Goal: Obtain resource: Download file/media

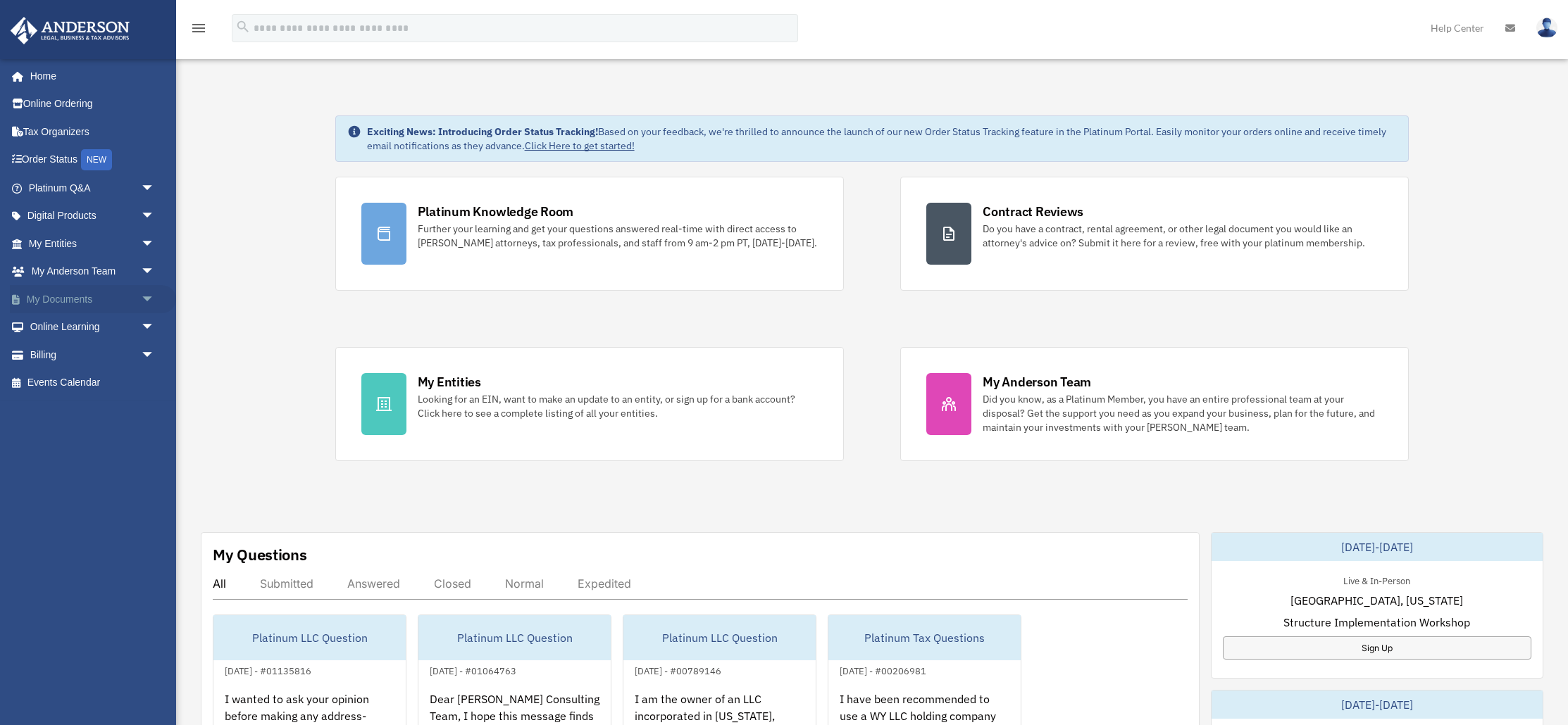
click at [147, 295] on span "arrow_drop_down" at bounding box center [155, 299] width 28 height 29
click at [52, 329] on link "Box" at bounding box center [97, 327] width 157 height 28
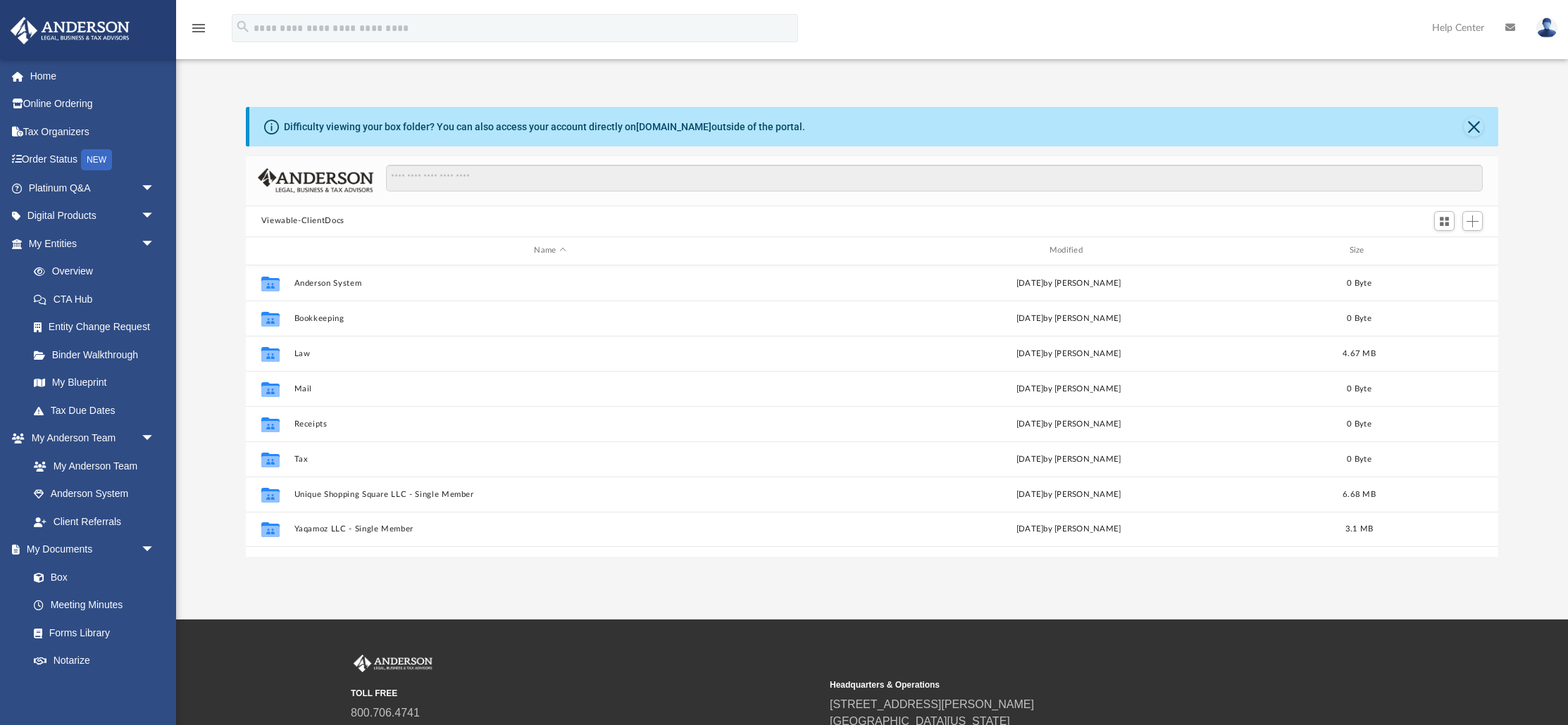
scroll to position [320, 1252]
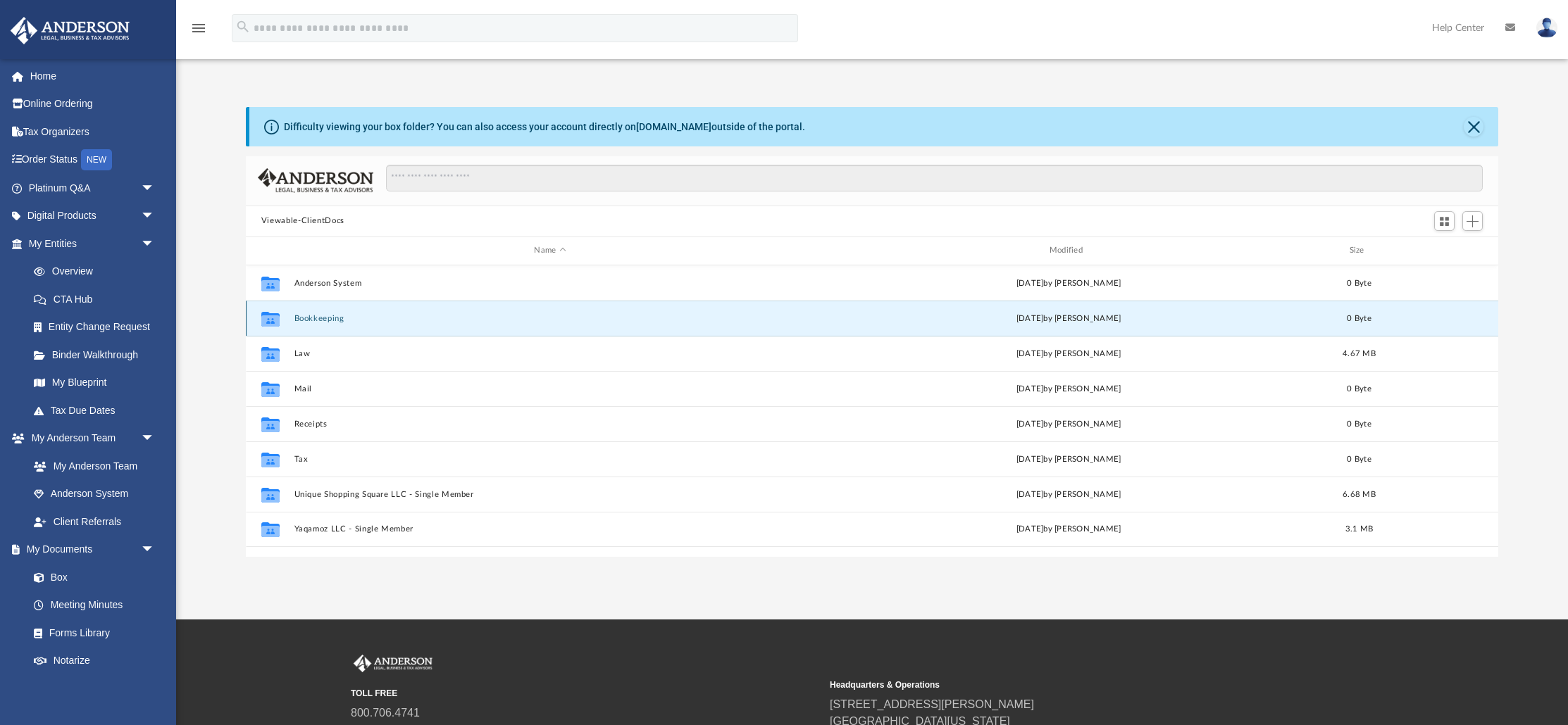
click at [315, 316] on button "Bookkeeping" at bounding box center [550, 318] width 512 height 9
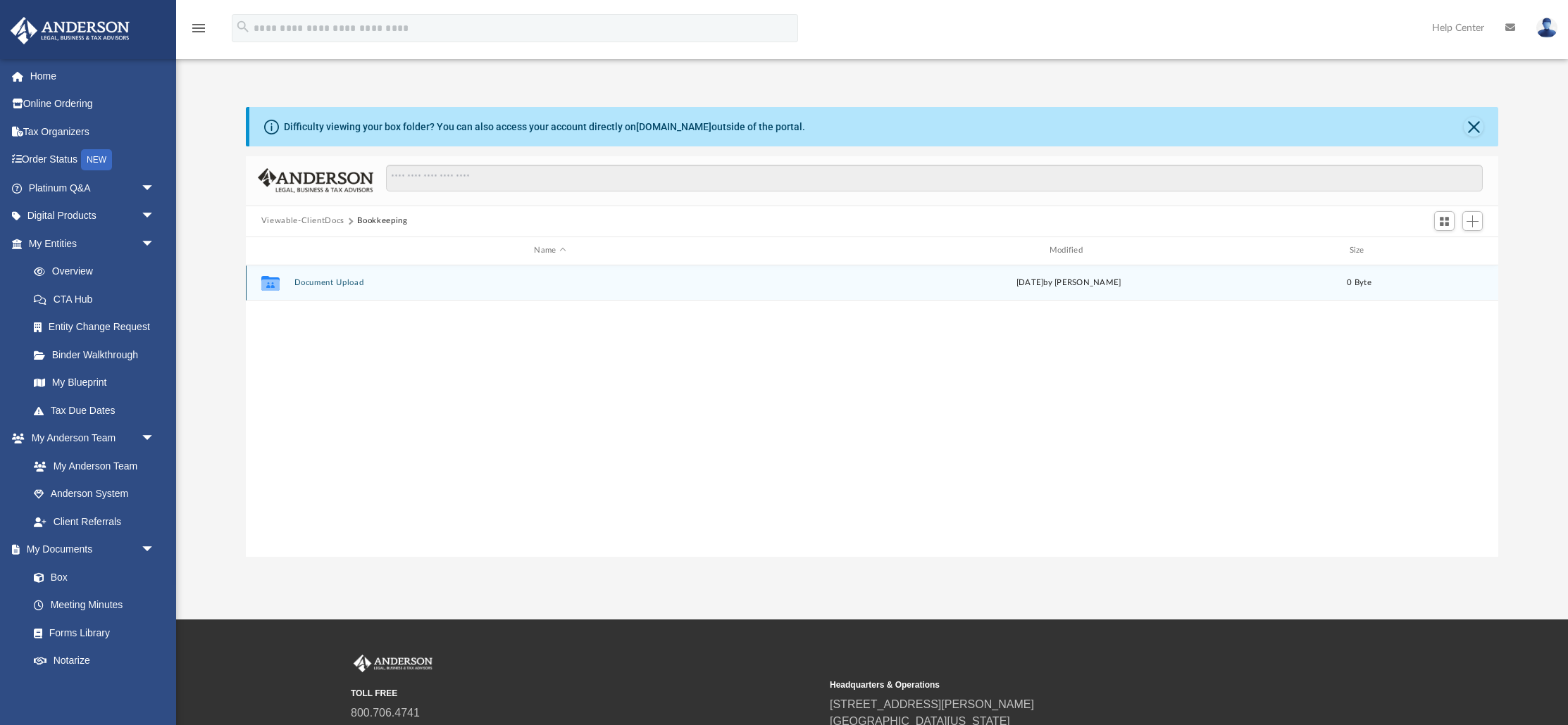
click at [329, 281] on button "Document Upload" at bounding box center [550, 283] width 512 height 9
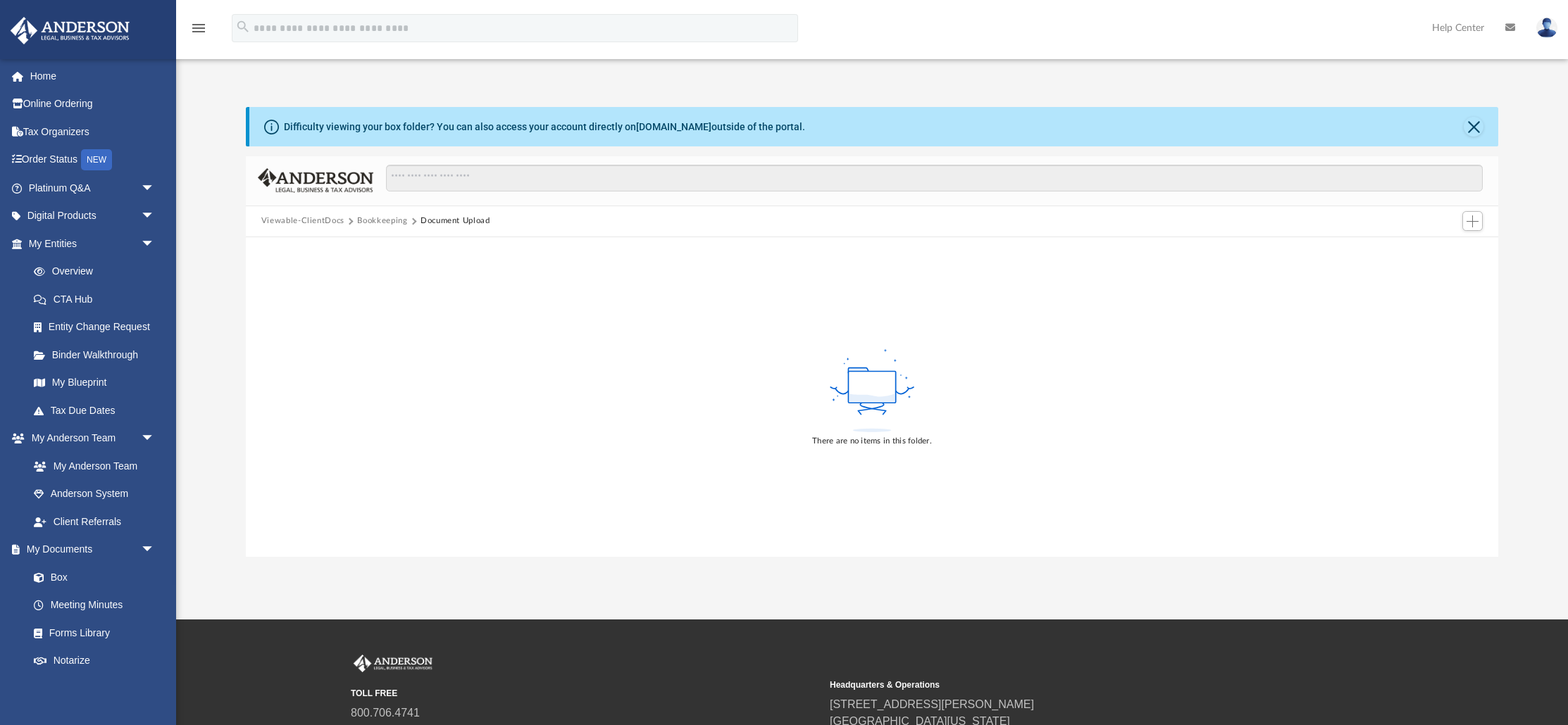
click at [374, 221] on button "Bookkeeping" at bounding box center [382, 222] width 50 height 13
click at [315, 223] on button "Viewable-ClientDocs" at bounding box center [303, 222] width 83 height 13
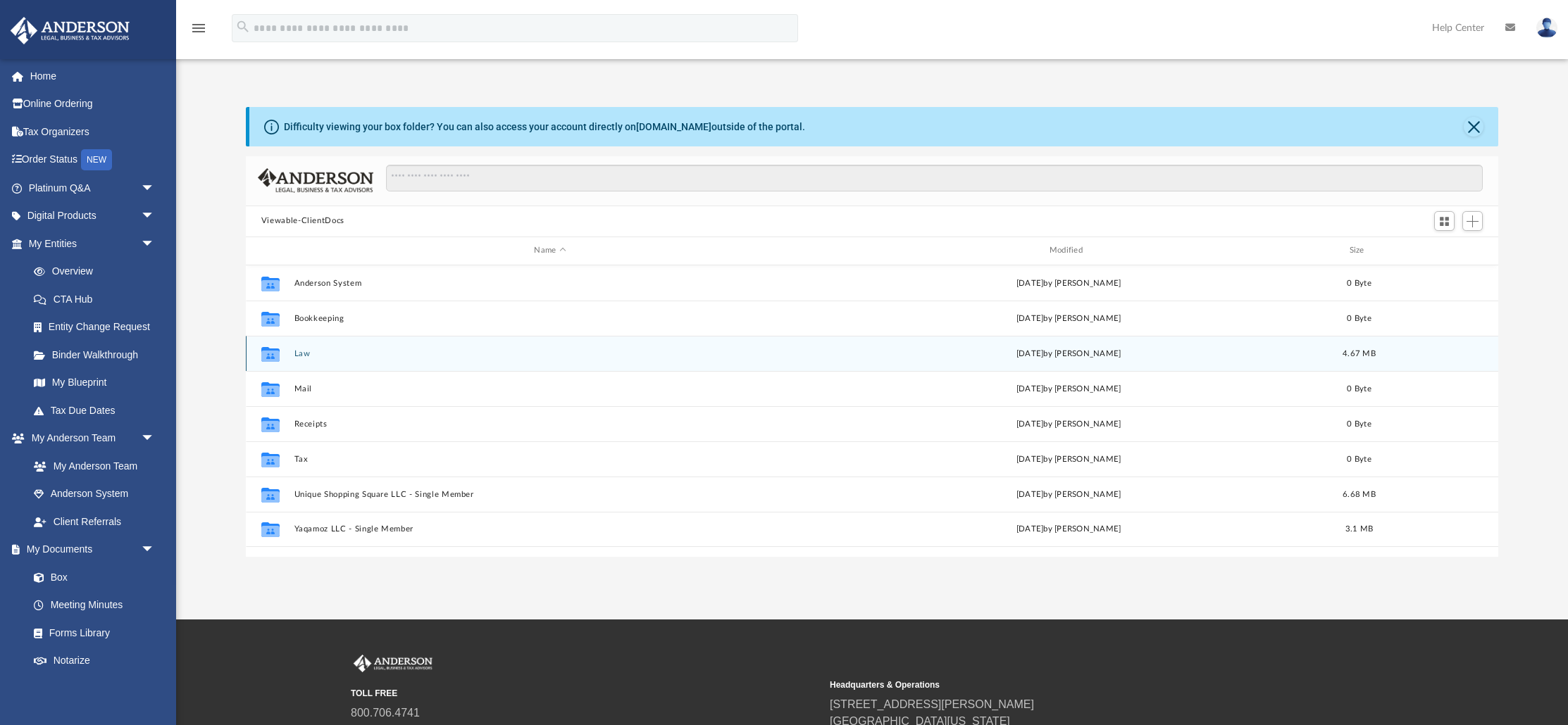
click at [374, 353] on button "Law" at bounding box center [550, 353] width 512 height 9
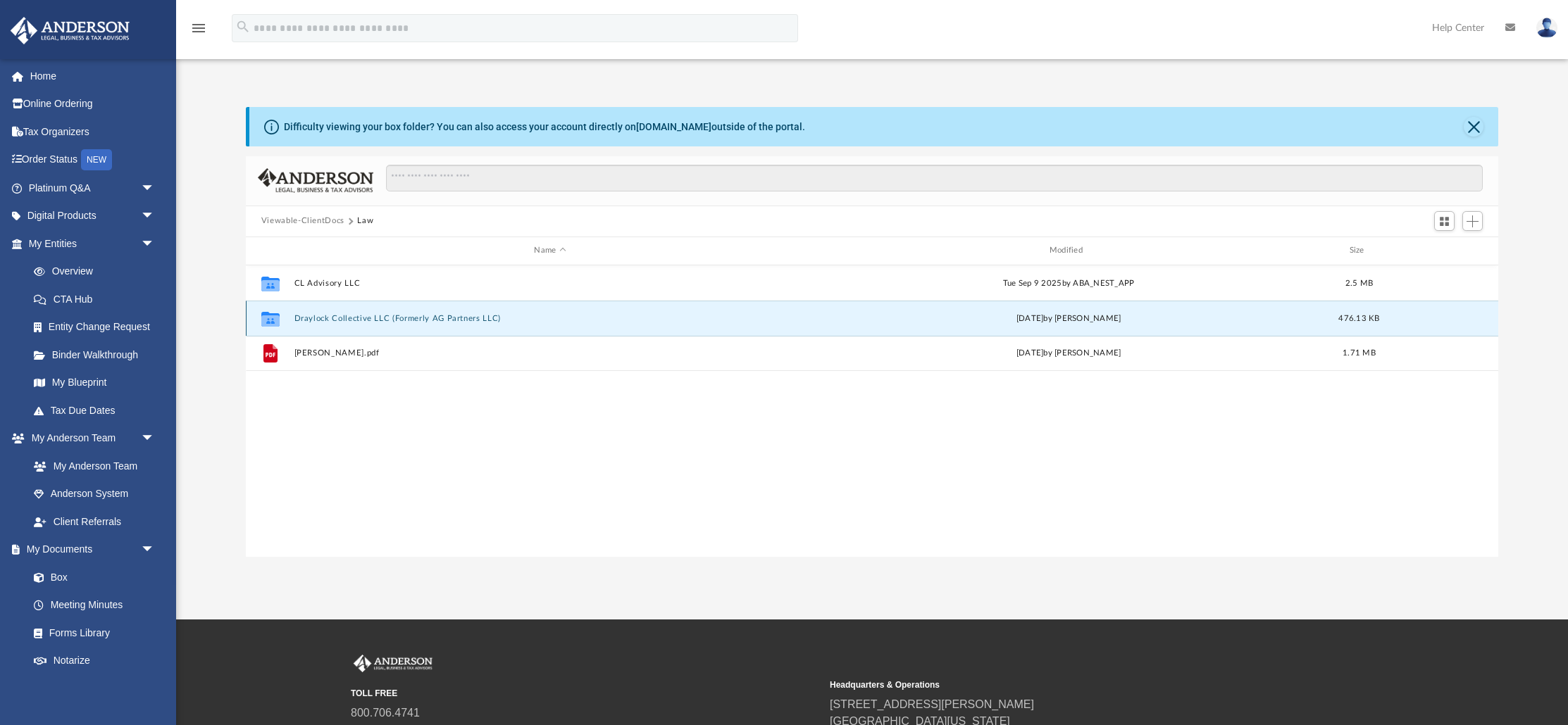
click at [336, 321] on button "Draylock Collective LLC (Formerly AG Partners LLC)" at bounding box center [550, 318] width 512 height 9
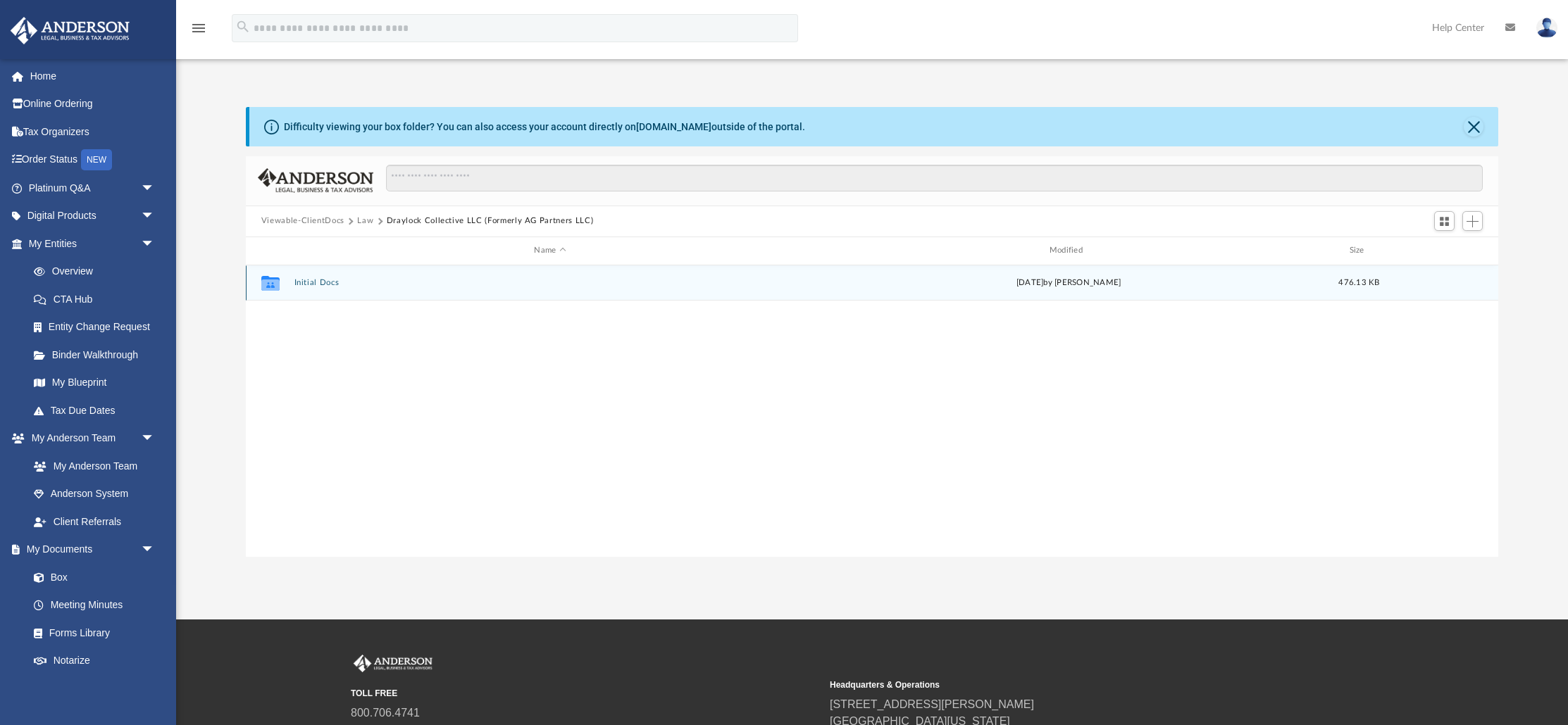
click at [312, 275] on div "Collaborated Folder Initial Docs Thu Oct 2 2025 by Jasmine Grayson 476.13 KB" at bounding box center [872, 283] width 1252 height 35
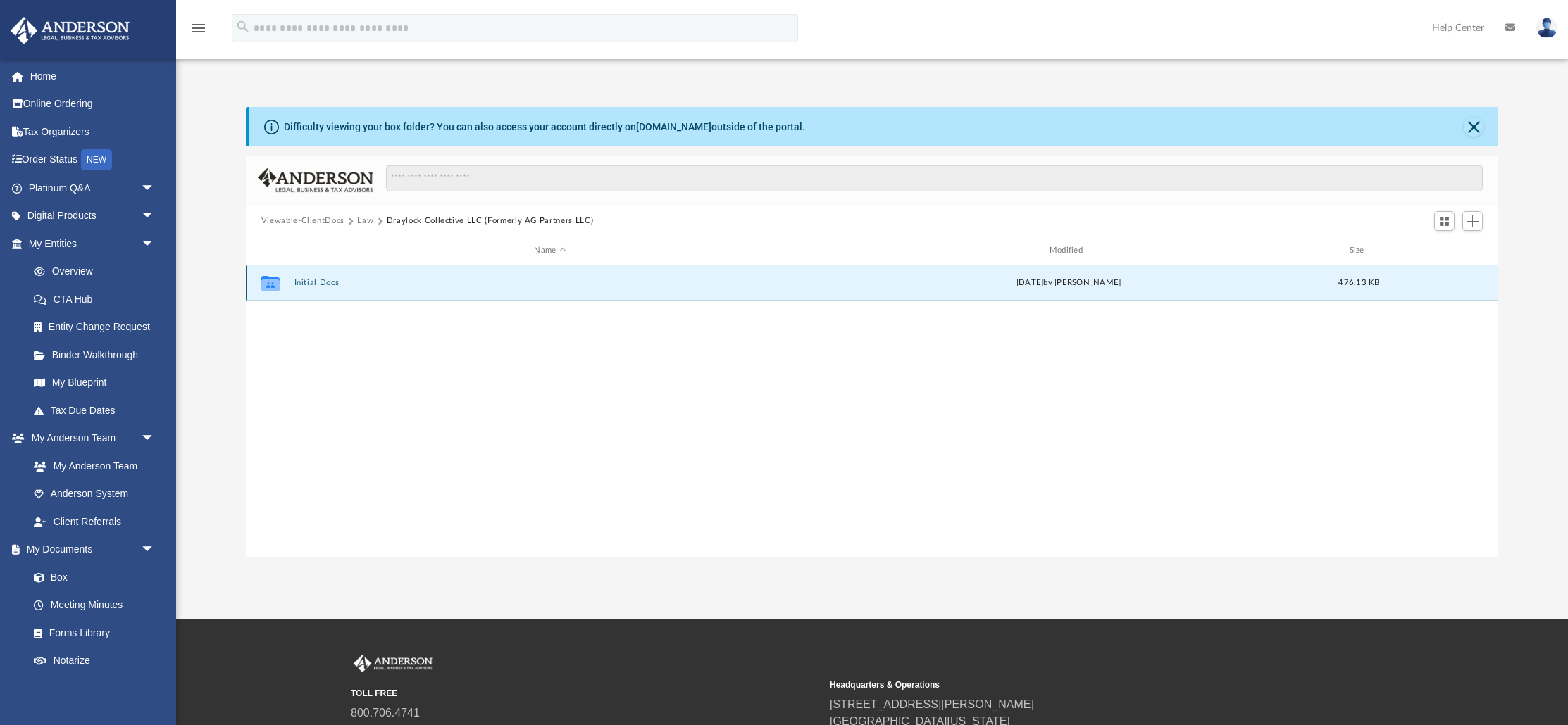
click at [318, 282] on button "Initial Docs" at bounding box center [550, 283] width 512 height 9
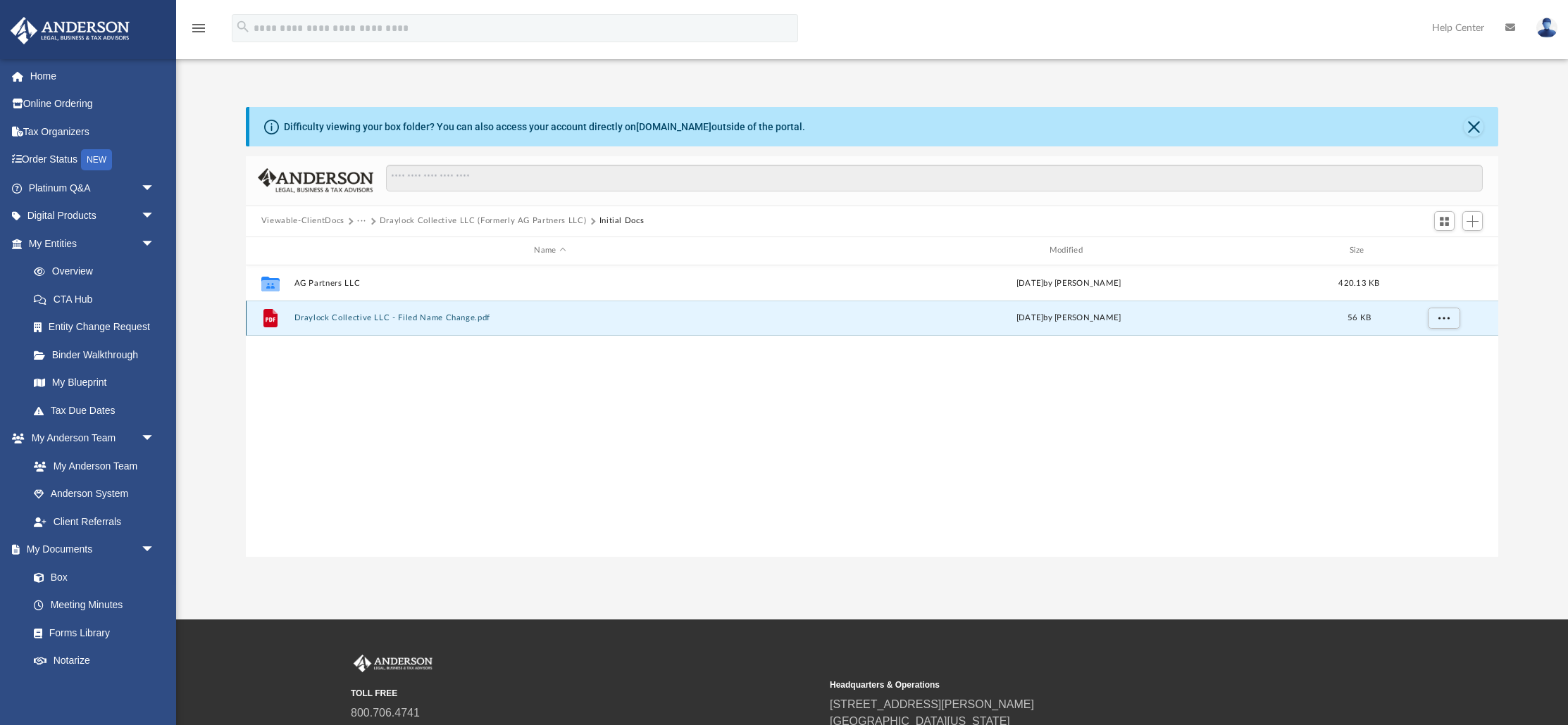
click at [348, 321] on button "Draylock Collective LLC - Filed Name Change.pdf" at bounding box center [550, 318] width 512 height 9
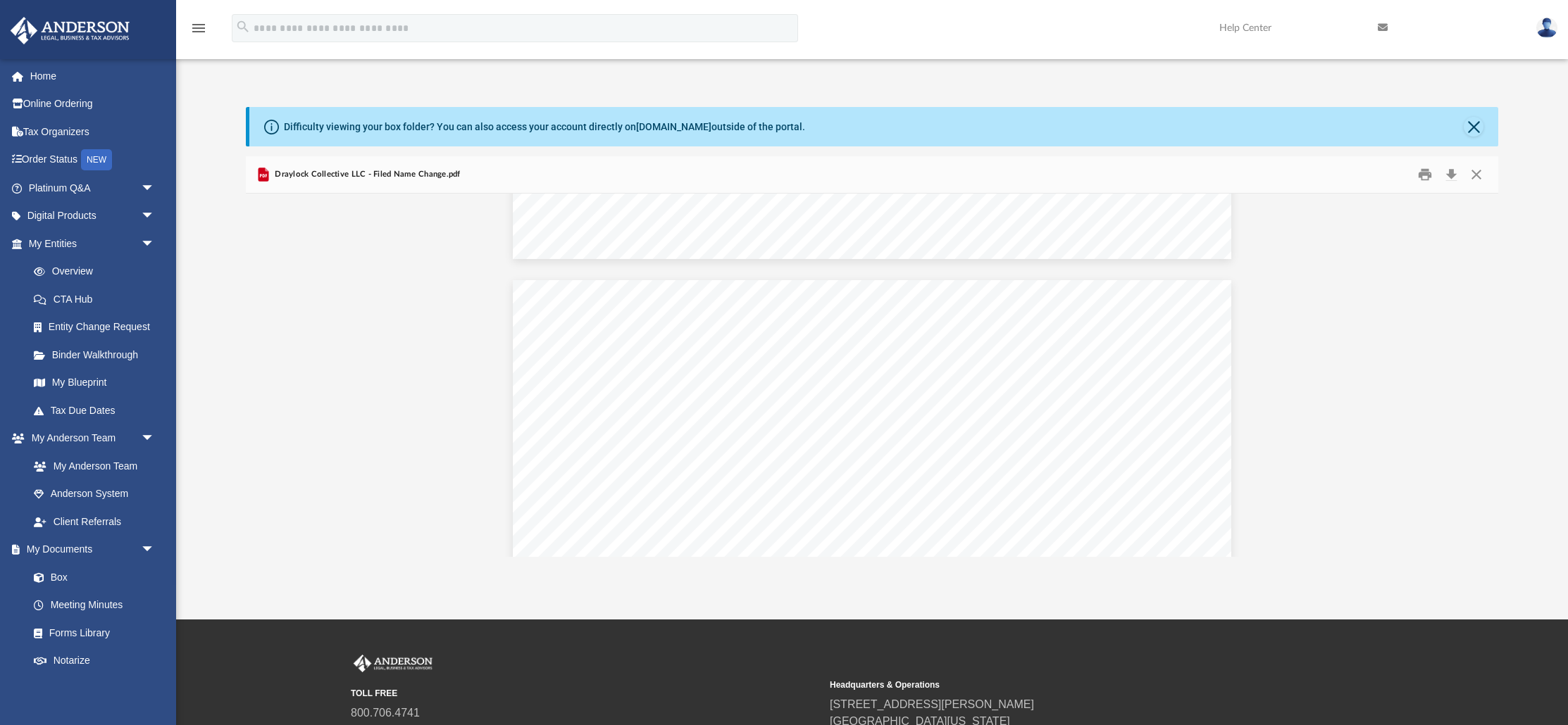
scroll to position [813, 0]
click at [1478, 126] on button "Close" at bounding box center [1472, 126] width 19 height 19
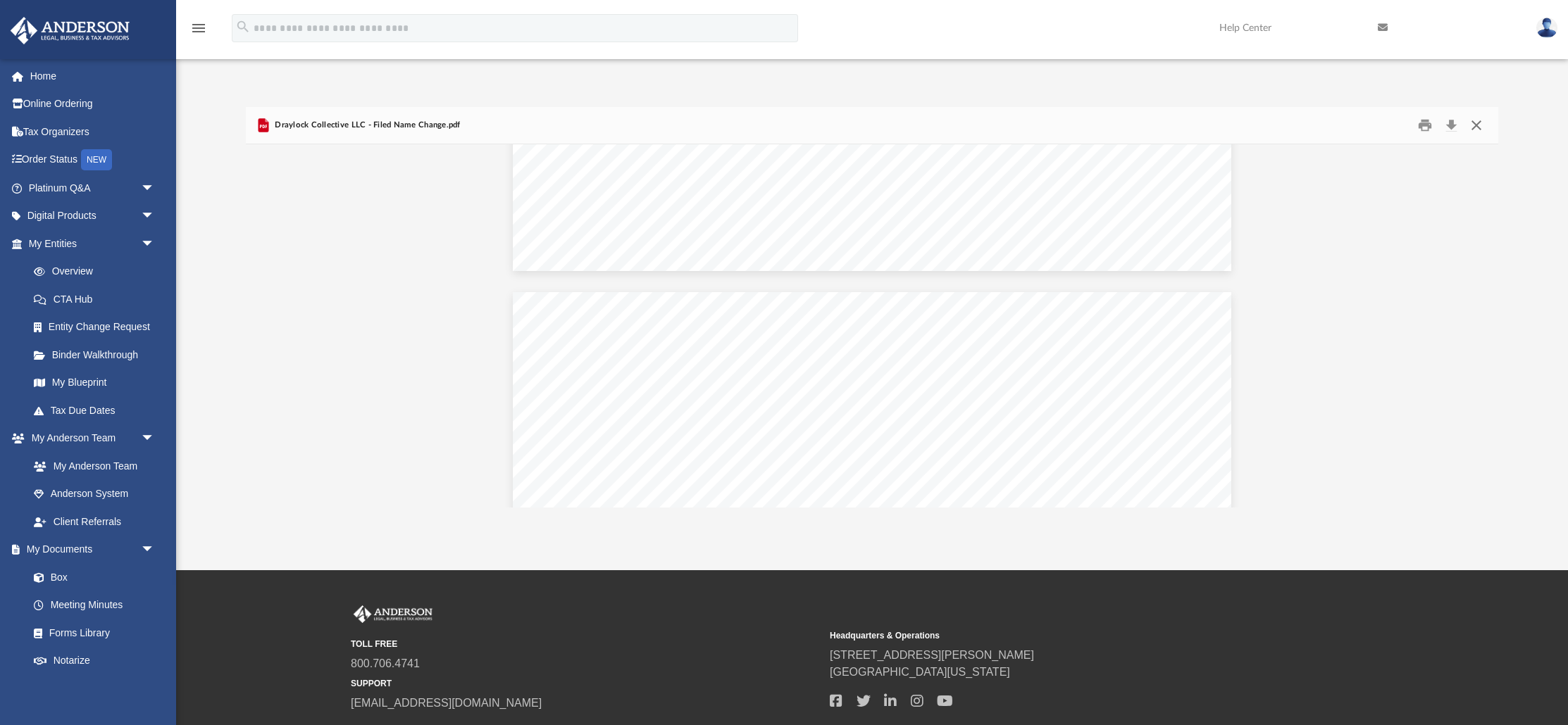
click at [1477, 127] on button "Close" at bounding box center [1475, 125] width 25 height 22
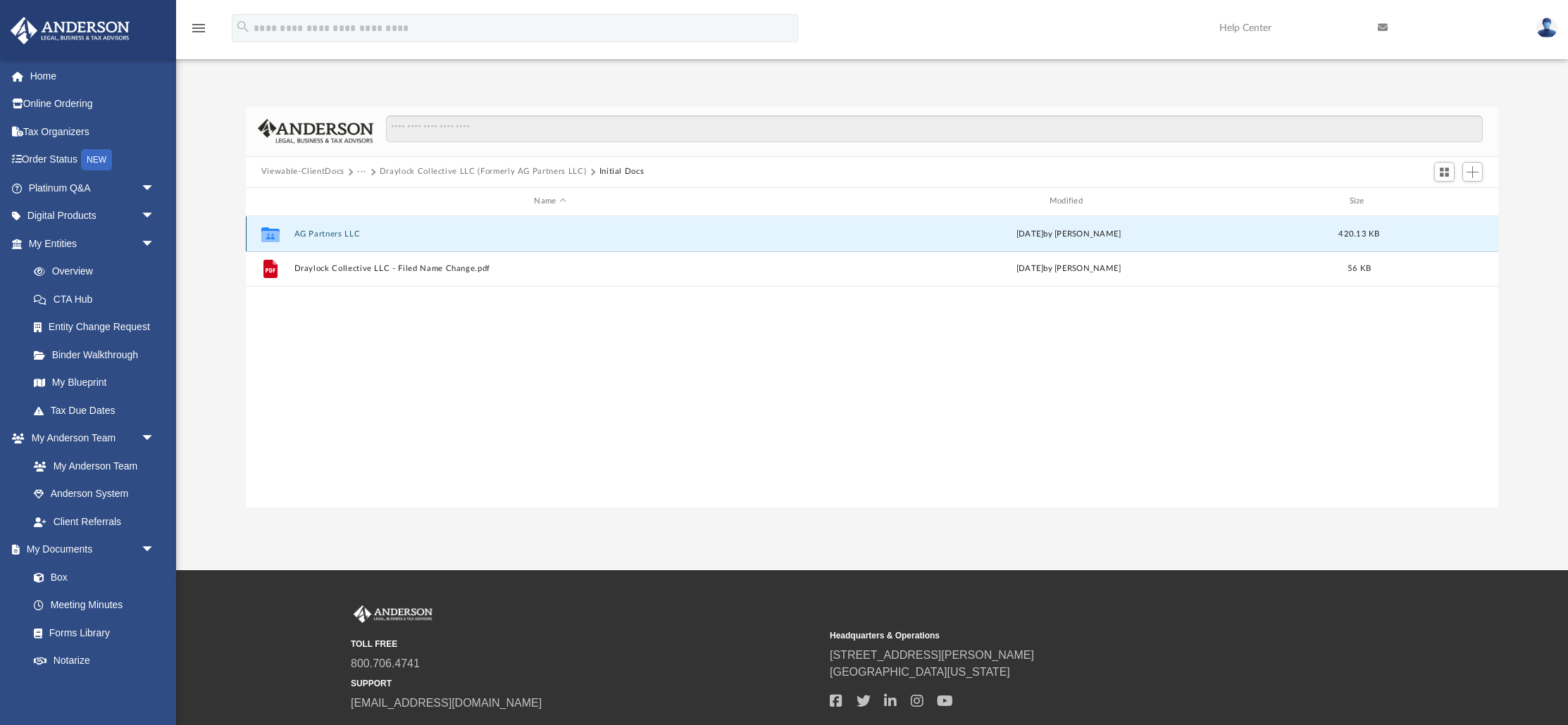
click at [329, 232] on button "AG Partners LLC" at bounding box center [550, 234] width 512 height 9
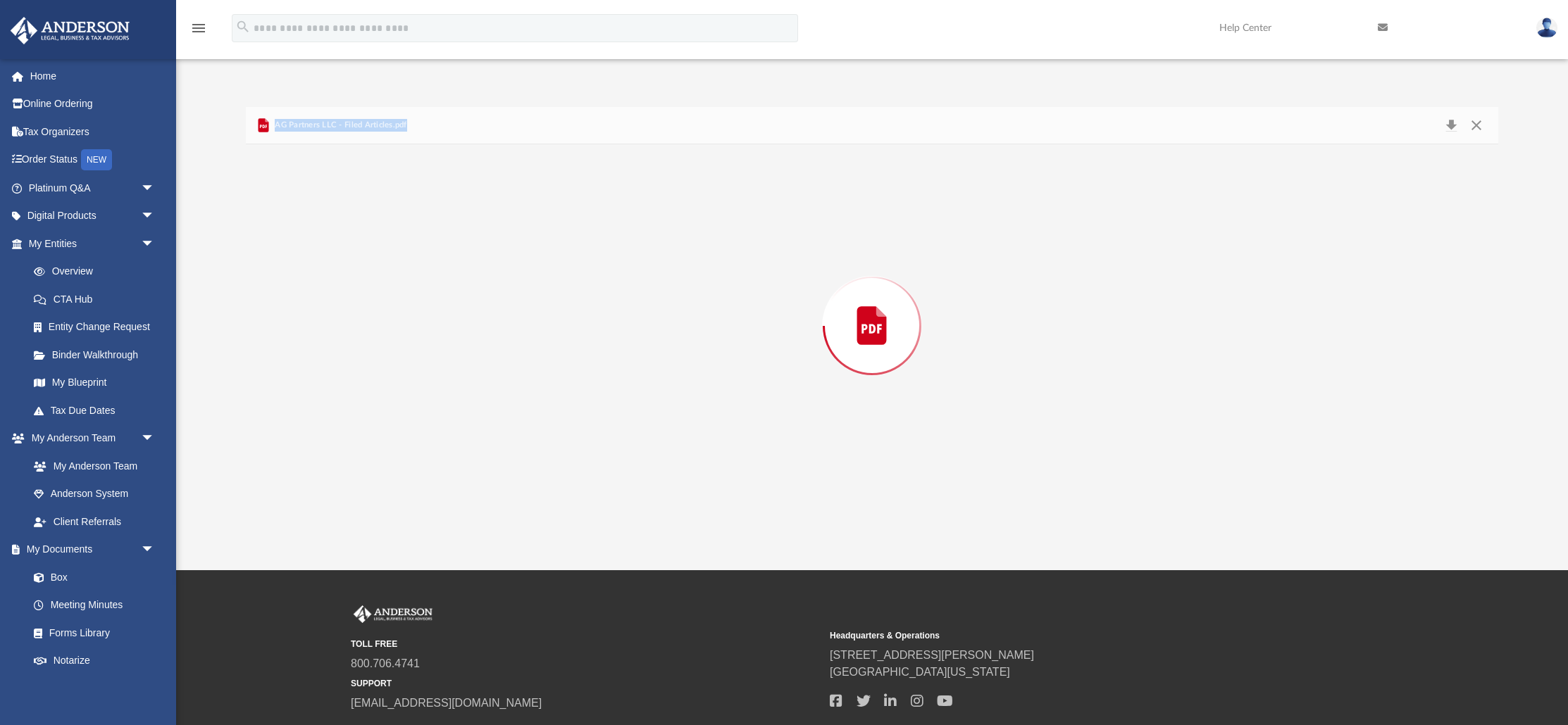
click at [329, 232] on div "Preview" at bounding box center [872, 326] width 1252 height 363
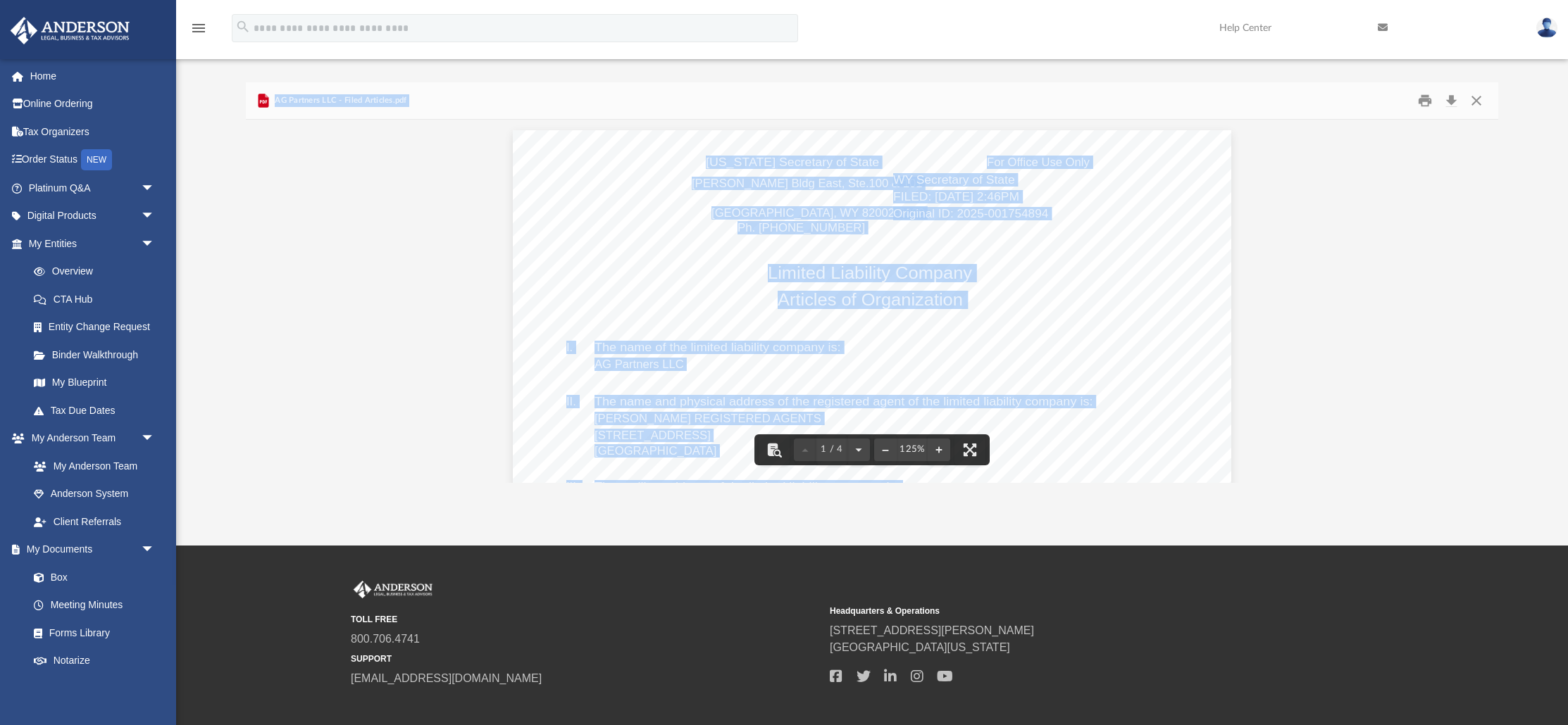
scroll to position [0, 0]
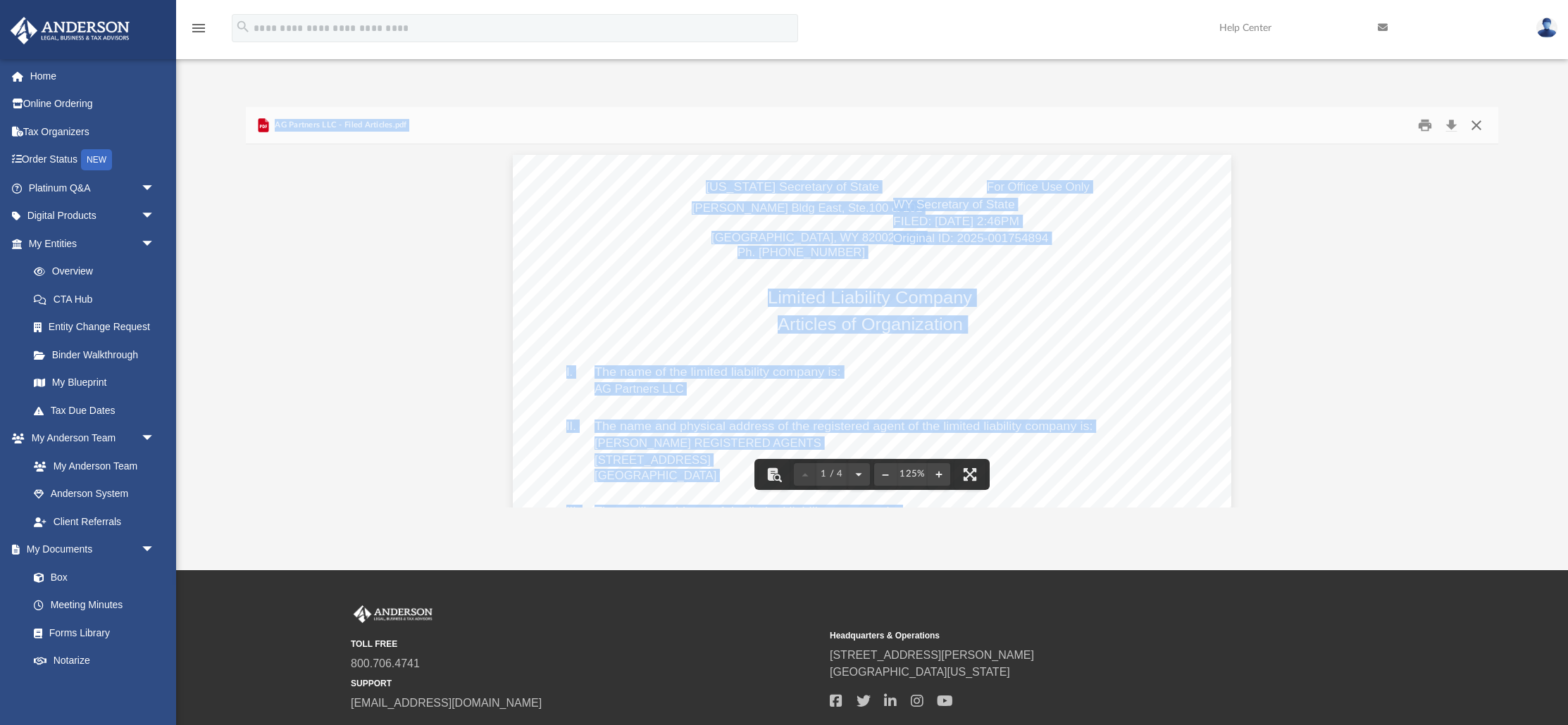
click at [1482, 127] on button "Close" at bounding box center [1475, 125] width 25 height 22
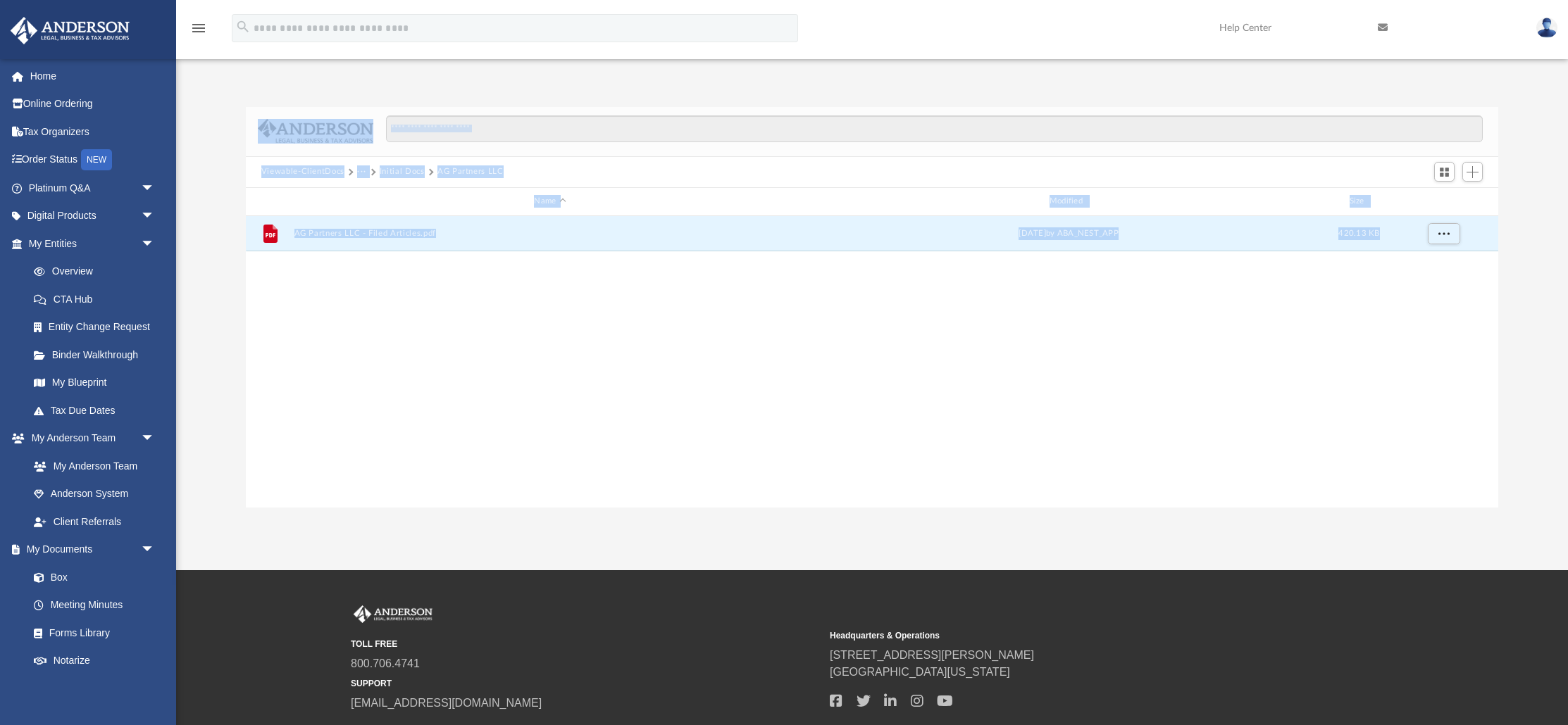
click at [403, 173] on button "Initial Docs" at bounding box center [402, 172] width 45 height 13
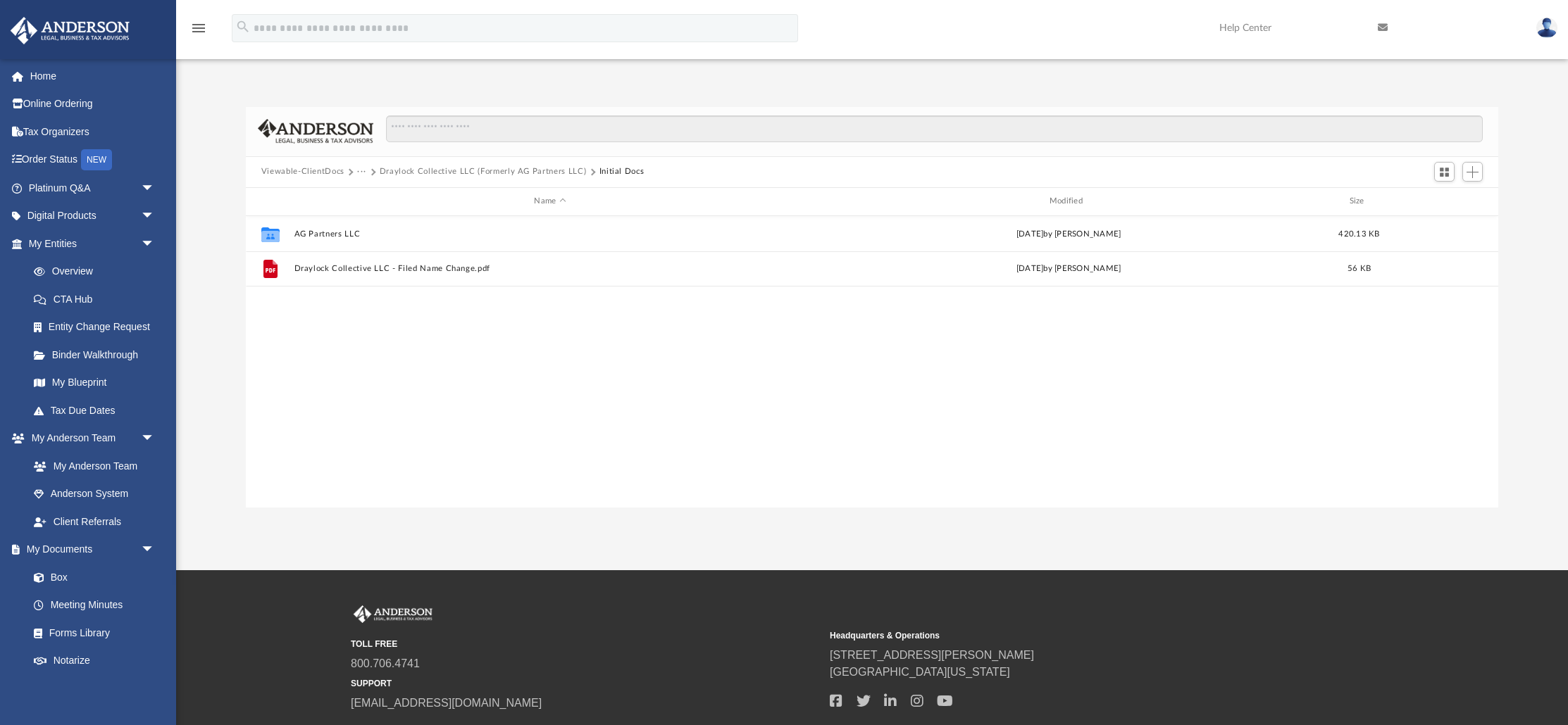
click at [564, 354] on div "Collaborated Folder AG Partners LLC Wed Sep 10 2025 by Mary Brooks 420.13 KB Fi…" at bounding box center [872, 362] width 1252 height 292
